Goal: Answer question/provide support: Share knowledge or assist other users

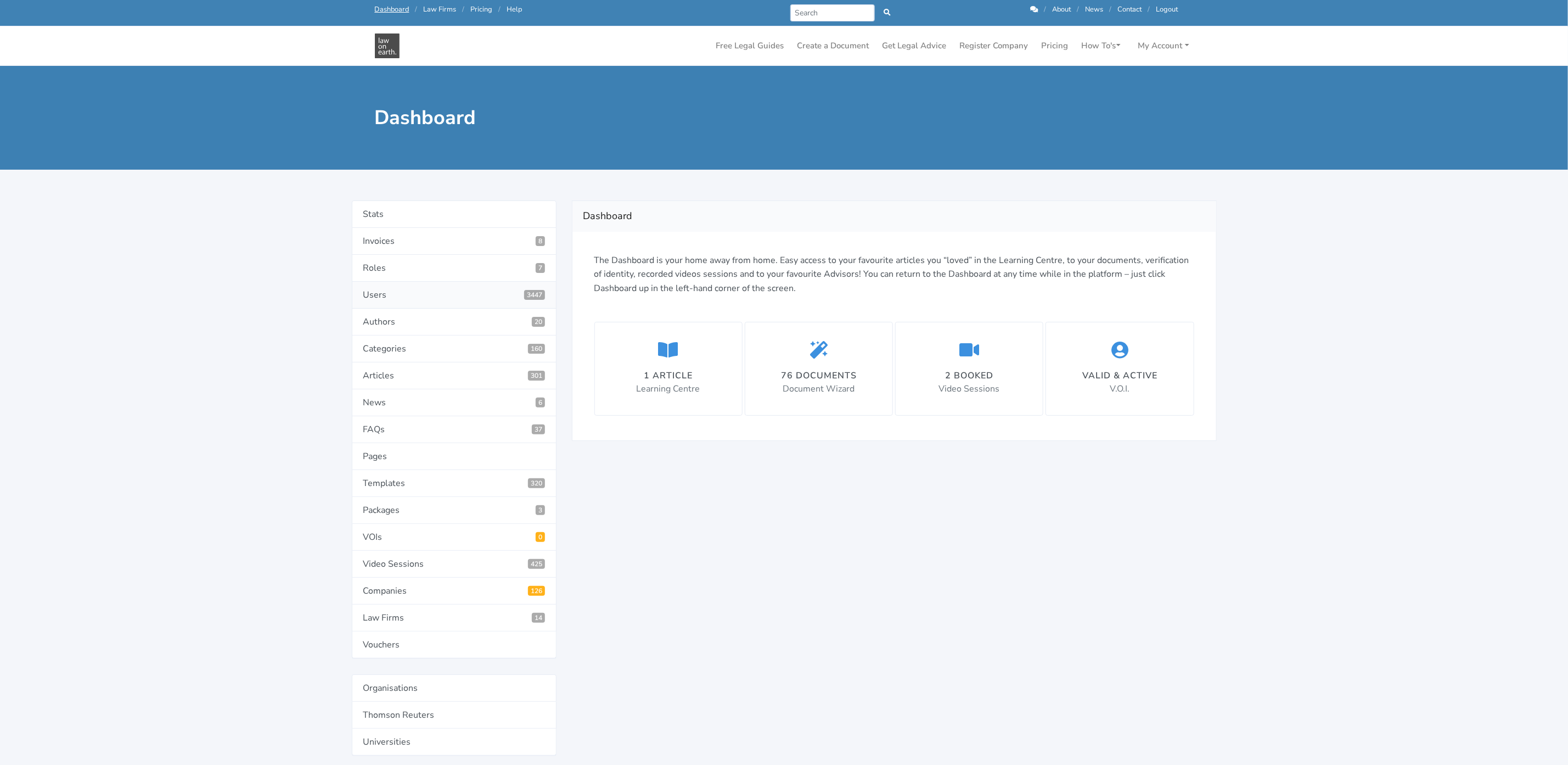
click at [385, 297] on link "Users 3447" at bounding box center [454, 295] width 205 height 27
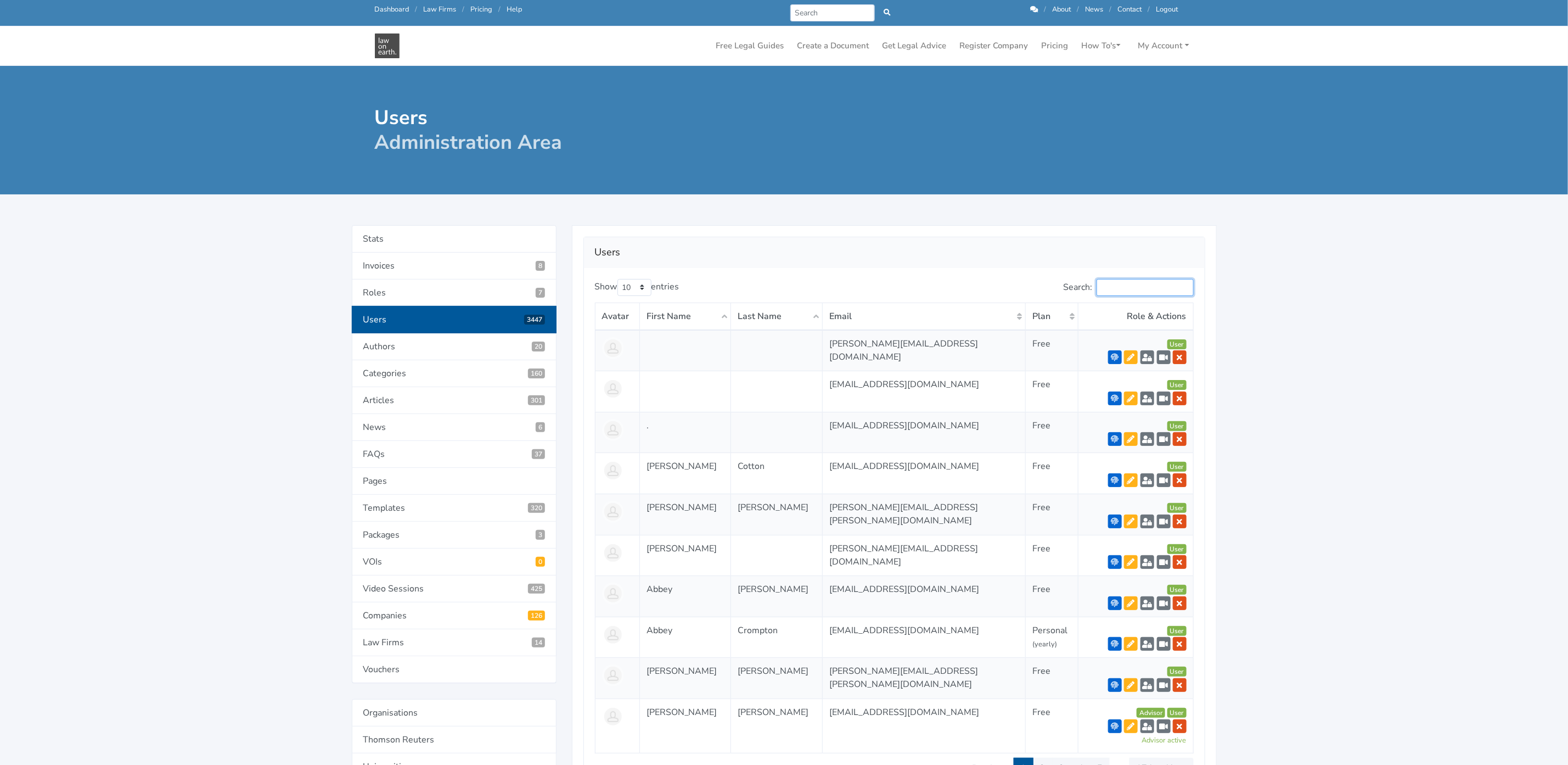
click at [1108, 290] on input "Search:" at bounding box center [1145, 287] width 97 height 17
type input "a"
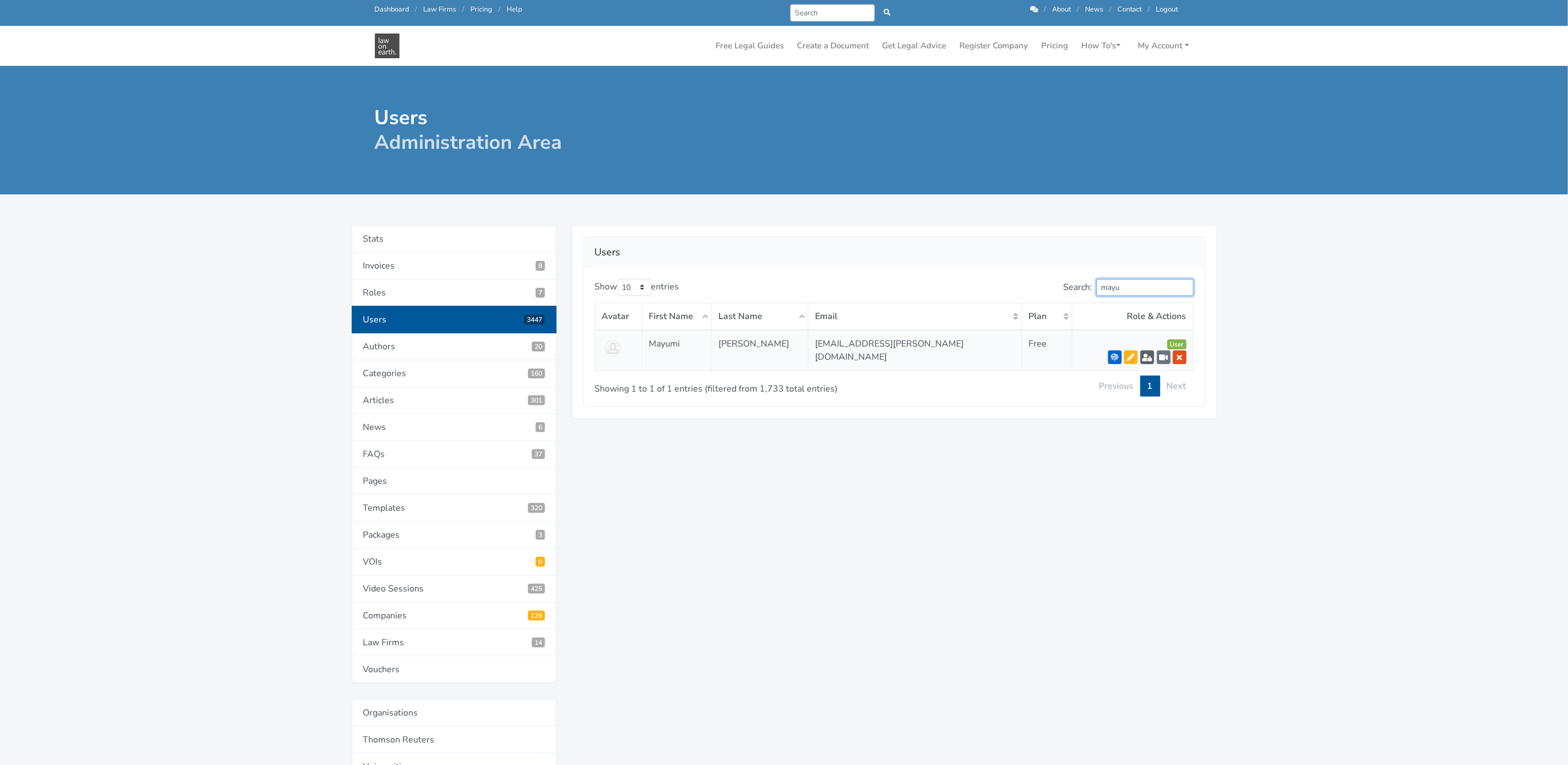
type input "mayu"
click at [1149, 358] on icon at bounding box center [1147, 358] width 10 height 8
